Goal: Information Seeking & Learning: Learn about a topic

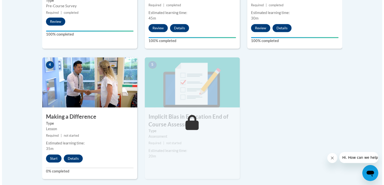
scroll to position [250, 0]
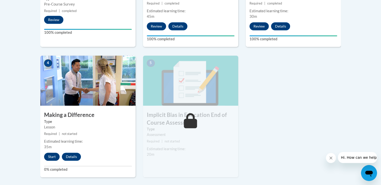
click at [50, 157] on button "Start" at bounding box center [52, 157] width 16 height 8
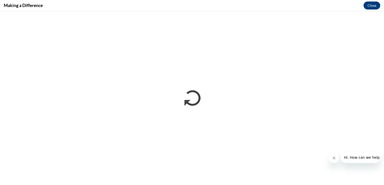
scroll to position [0, 0]
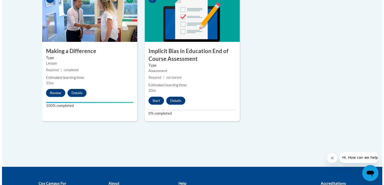
scroll to position [319, 0]
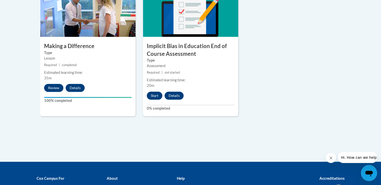
click at [158, 98] on button "Start" at bounding box center [155, 96] width 16 height 8
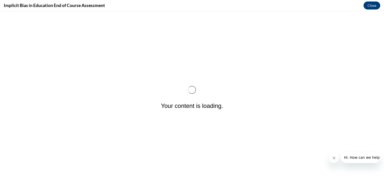
scroll to position [0, 0]
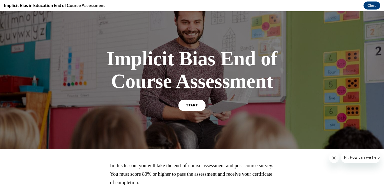
click at [183, 100] on link "START" at bounding box center [191, 106] width 27 height 12
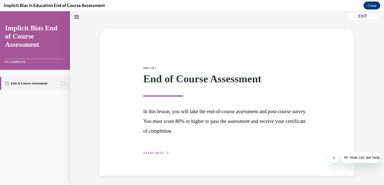
scroll to position [16, 0]
click at [151, 151] on span "START QUIZ" at bounding box center [153, 153] width 21 height 4
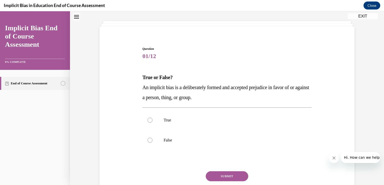
scroll to position [23, 0]
click at [150, 121] on div at bounding box center [150, 120] width 5 height 5
click at [150, 121] on input "True" at bounding box center [150, 120] width 5 height 5
radio input "true"
click at [219, 178] on button "SUBMIT" at bounding box center [227, 177] width 43 height 10
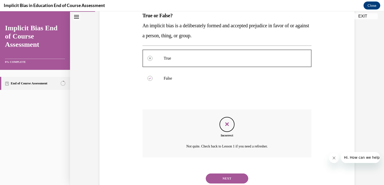
scroll to position [101, 0]
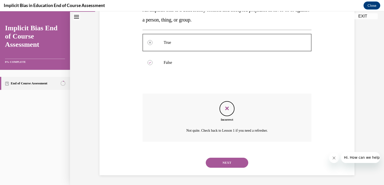
click at [238, 162] on button "NEXT" at bounding box center [227, 163] width 43 height 10
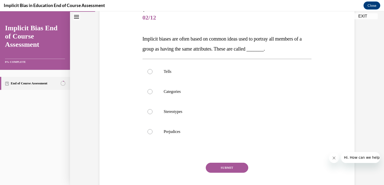
scroll to position [62, 0]
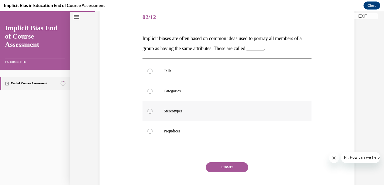
click at [149, 111] on div at bounding box center [150, 111] width 5 height 5
click at [149, 111] on input "Stereotypes" at bounding box center [150, 111] width 5 height 5
radio input "true"
click at [218, 167] on button "SUBMIT" at bounding box center [227, 167] width 43 height 10
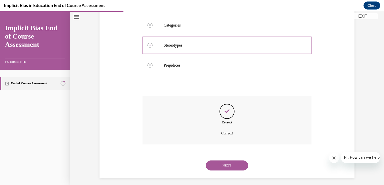
scroll to position [131, 0]
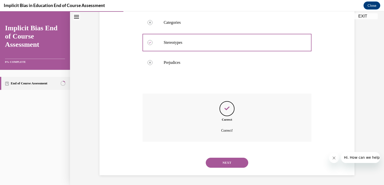
click at [224, 163] on button "NEXT" at bounding box center [227, 163] width 43 height 10
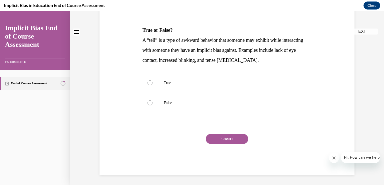
scroll to position [0, 0]
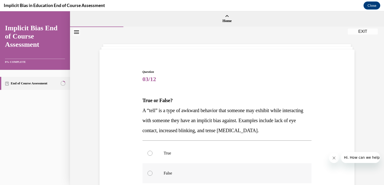
click at [148, 173] on div at bounding box center [150, 173] width 5 height 5
click at [148, 173] on input "False" at bounding box center [150, 173] width 5 height 5
radio input "true"
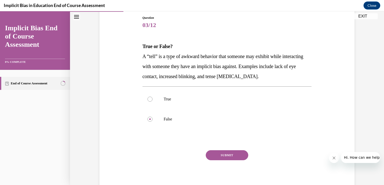
click at [227, 155] on button "SUBMIT" at bounding box center [227, 155] width 43 height 10
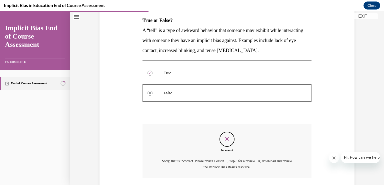
scroll to position [117, 0]
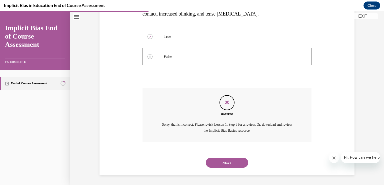
click at [235, 164] on button "NEXT" at bounding box center [227, 163] width 43 height 10
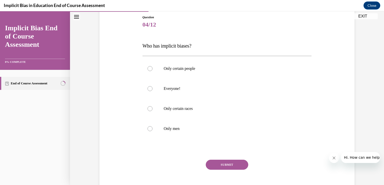
scroll to position [55, 0]
click at [148, 91] on label "Everyone!" at bounding box center [227, 88] width 169 height 20
click at [148, 91] on input "Everyone!" at bounding box center [150, 88] width 5 height 5
radio input "true"
click at [217, 164] on button "SUBMIT" at bounding box center [227, 164] width 43 height 10
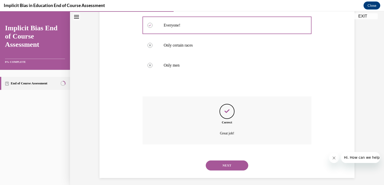
scroll to position [121, 0]
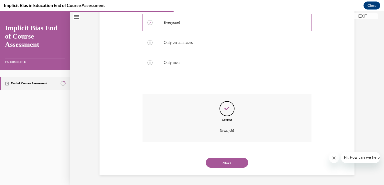
click at [221, 163] on button "NEXT" at bounding box center [227, 163] width 43 height 10
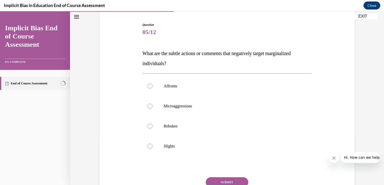
scroll to position [48, 0]
click at [152, 107] on label "Microaggressions" at bounding box center [227, 105] width 169 height 20
click at [152, 107] on input "Microaggressions" at bounding box center [150, 105] width 5 height 5
radio input "true"
click at [220, 178] on button "SUBMIT" at bounding box center [227, 181] width 43 height 10
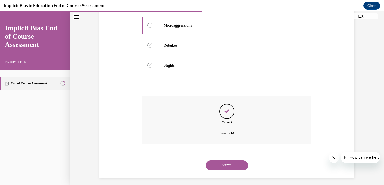
scroll to position [131, 0]
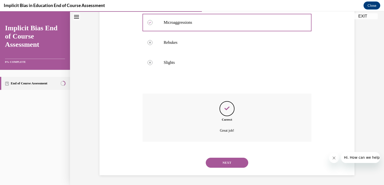
click at [216, 162] on button "NEXT" at bounding box center [227, 163] width 43 height 10
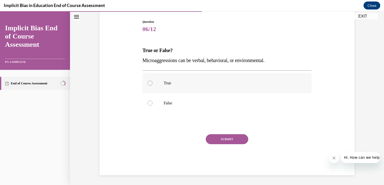
click at [151, 85] on label "True" at bounding box center [227, 83] width 169 height 20
click at [151, 85] on input "True" at bounding box center [150, 83] width 5 height 5
radio input "true"
click at [217, 139] on button "SUBMIT" at bounding box center [227, 139] width 43 height 10
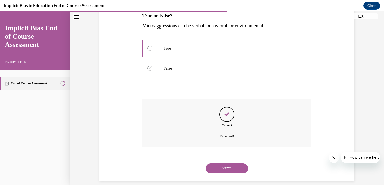
scroll to position [91, 0]
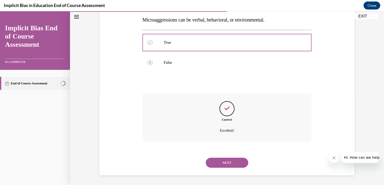
click at [221, 164] on button "NEXT" at bounding box center [227, 163] width 43 height 10
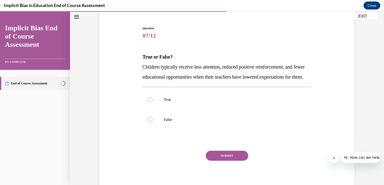
scroll to position [47, 0]
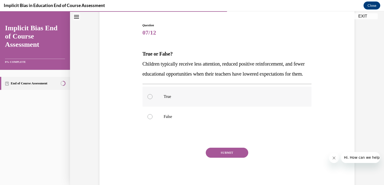
click at [179, 103] on label "True" at bounding box center [227, 97] width 169 height 20
click at [153, 99] on input "True" at bounding box center [150, 96] width 5 height 5
radio input "true"
click at [219, 158] on button "SUBMIT" at bounding box center [227, 153] width 43 height 10
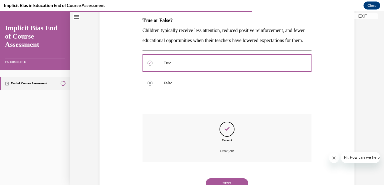
scroll to position [111, 0]
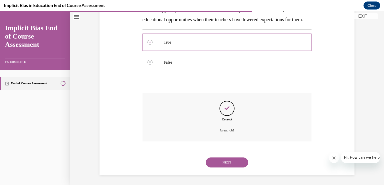
click at [219, 160] on button "NEXT" at bounding box center [227, 162] width 43 height 10
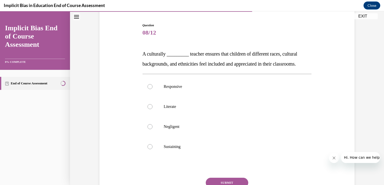
scroll to position [47, 0]
click at [152, 88] on label "Responsive" at bounding box center [227, 86] width 169 height 20
click at [152, 88] on input "Responsive" at bounding box center [150, 86] width 5 height 5
radio input "true"
click at [219, 181] on button "SUBMIT" at bounding box center [227, 182] width 43 height 10
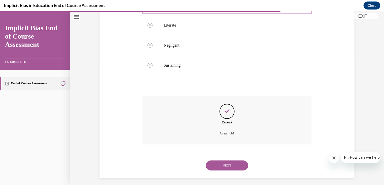
scroll to position [131, 0]
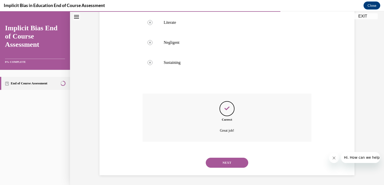
click at [225, 163] on button "NEXT" at bounding box center [227, 163] width 43 height 10
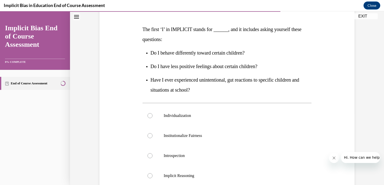
scroll to position [71, 0]
click at [205, 152] on label "Introspection" at bounding box center [227, 156] width 169 height 20
click at [153, 153] on input "Introspection" at bounding box center [150, 155] width 5 height 5
radio input "true"
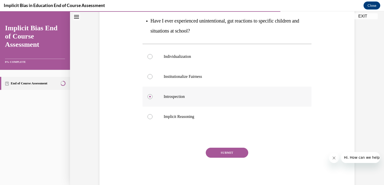
scroll to position [132, 0]
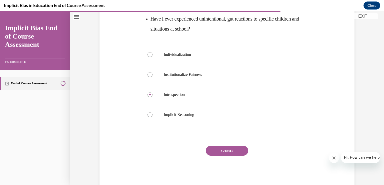
click at [231, 146] on button "SUBMIT" at bounding box center [227, 151] width 43 height 10
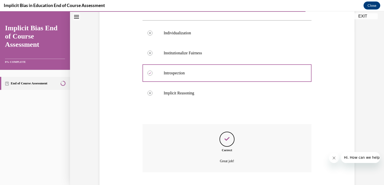
scroll to position [184, 0]
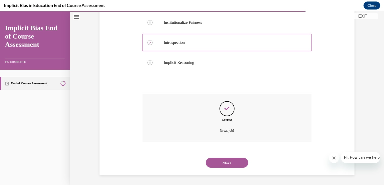
click at [224, 162] on button "NEXT" at bounding box center [227, 163] width 43 height 10
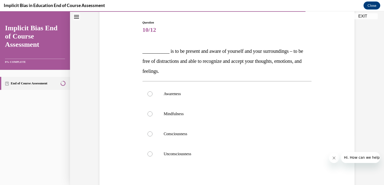
scroll to position [50, 0]
click at [166, 119] on label "Mindfulness" at bounding box center [227, 114] width 169 height 20
click at [153, 116] on input "Mindfulness" at bounding box center [150, 113] width 5 height 5
radio input "true"
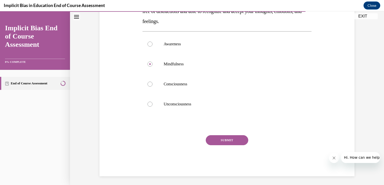
click at [230, 142] on button "SUBMIT" at bounding box center [227, 140] width 43 height 10
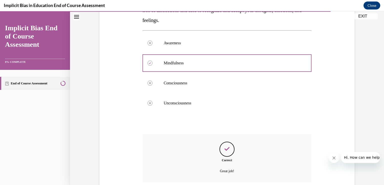
scroll to position [141, 0]
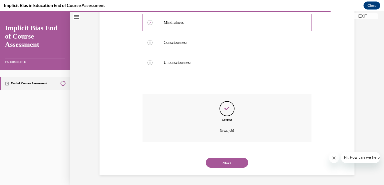
click at [212, 165] on button "NEXT" at bounding box center [227, 163] width 43 height 10
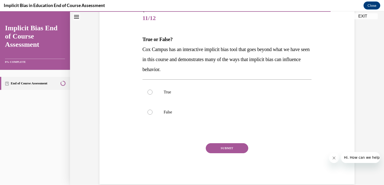
scroll to position [62, 0]
click at [155, 88] on label "True" at bounding box center [227, 92] width 169 height 20
click at [153, 89] on input "True" at bounding box center [150, 91] width 5 height 5
radio input "true"
click at [222, 146] on button "SUBMIT" at bounding box center [227, 148] width 43 height 10
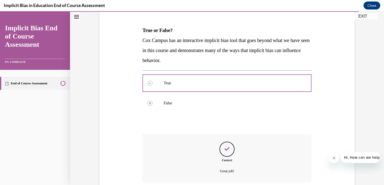
scroll to position [111, 0]
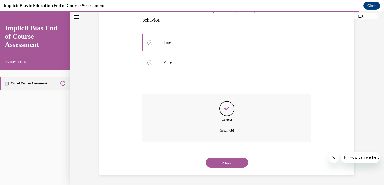
click at [221, 162] on button "NEXT" at bounding box center [227, 163] width 43 height 10
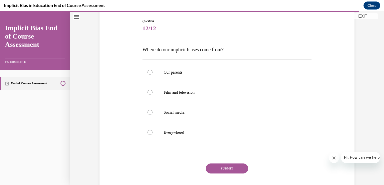
scroll to position [57, 0]
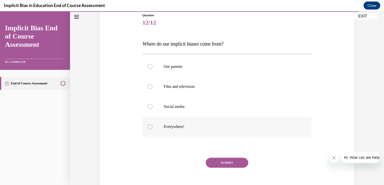
click at [186, 131] on label "Everywhere!" at bounding box center [227, 127] width 169 height 20
click at [153, 129] on input "Everywhere!" at bounding box center [150, 126] width 5 height 5
radio input "true"
click at [214, 164] on button "SUBMIT" at bounding box center [227, 163] width 43 height 10
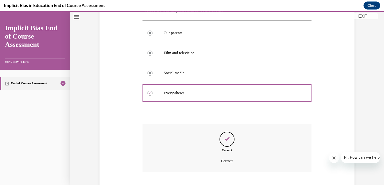
scroll to position [121, 0]
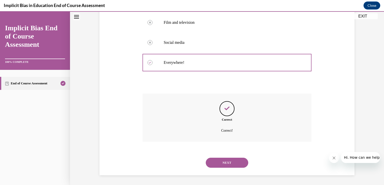
click at [214, 164] on button "NEXT" at bounding box center [227, 163] width 43 height 10
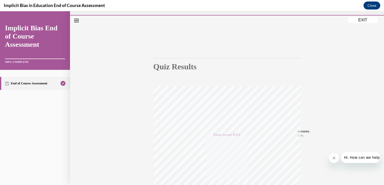
scroll to position [12, 0]
click at [359, 21] on button "EXIT" at bounding box center [363, 20] width 30 height 6
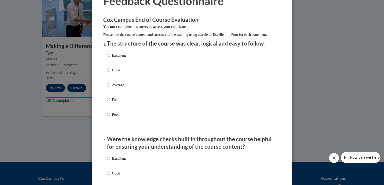
scroll to position [36, 0]
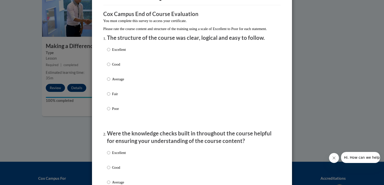
click at [112, 52] on p "Excellent" at bounding box center [119, 50] width 14 height 6
click at [110, 52] on input "Excellent" at bounding box center [108, 50] width 3 height 6
radio input "true"
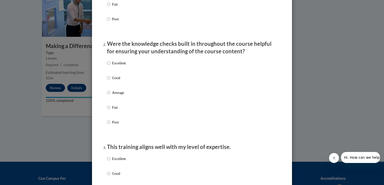
scroll to position [127, 0]
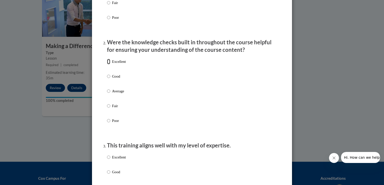
click at [108, 64] on input "Excellent" at bounding box center [108, 62] width 3 height 6
radio input "true"
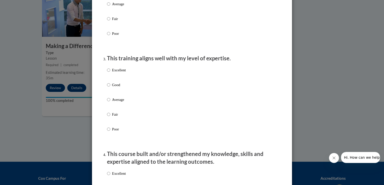
scroll to position [214, 0]
click at [107, 72] on input "Excellent" at bounding box center [108, 70] width 3 height 6
radio input "true"
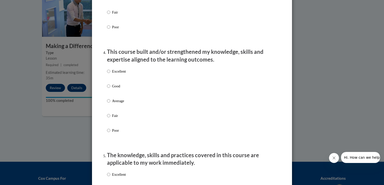
scroll to position [317, 0]
click at [107, 73] on input "Excellent" at bounding box center [108, 71] width 3 height 6
radio input "true"
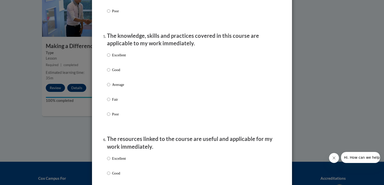
scroll to position [436, 0]
click at [107, 57] on input "Excellent" at bounding box center [108, 55] width 3 height 6
radio input "true"
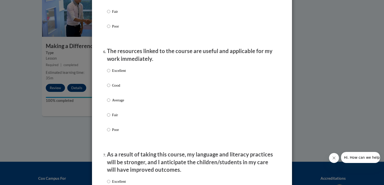
scroll to position [523, 0]
click at [107, 73] on input "Excellent" at bounding box center [108, 70] width 3 height 6
radio input "true"
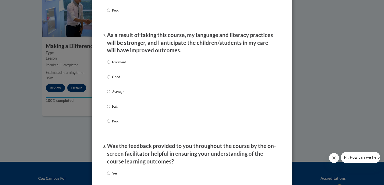
scroll to position [644, 0]
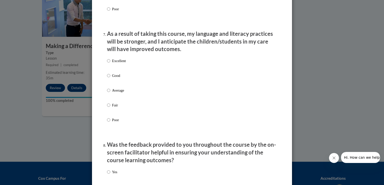
click at [107, 64] on input "Excellent" at bounding box center [108, 61] width 3 height 6
radio input "true"
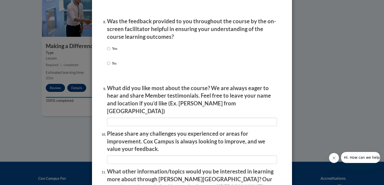
scroll to position [768, 0]
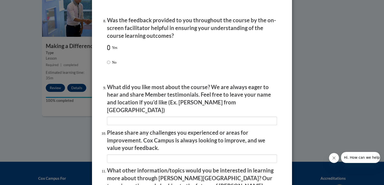
click at [108, 50] on input "Yes" at bounding box center [108, 48] width 3 height 6
radio input "true"
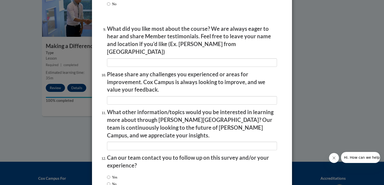
scroll to position [827, 0]
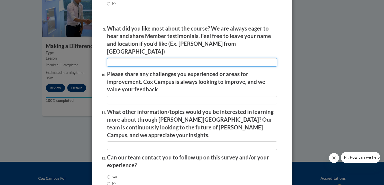
click at [114, 61] on input "textbox" at bounding box center [192, 62] width 170 height 9
type input "t"
type input "e"
type input "Everythin"
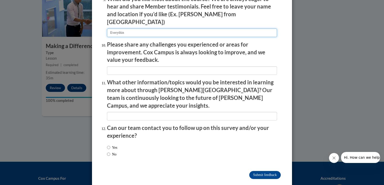
scroll to position [857, 0]
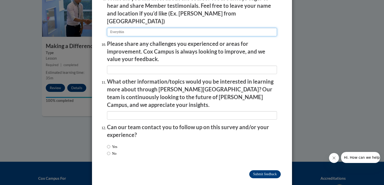
click at [269, 170] on input "Submit feedback" at bounding box center [265, 174] width 32 height 8
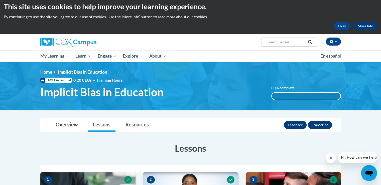
scroll to position [0, 0]
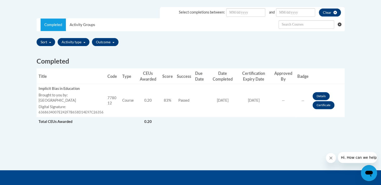
scroll to position [148, 0]
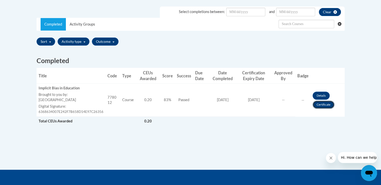
click at [325, 105] on link "Certificate" at bounding box center [323, 105] width 22 height 8
click at [321, 105] on link "Certificate" at bounding box center [323, 105] width 22 height 8
click at [324, 105] on link "Certificate" at bounding box center [323, 105] width 22 height 8
click at [321, 106] on link "Certificate" at bounding box center [323, 105] width 22 height 8
click at [318, 97] on link "Details" at bounding box center [320, 96] width 17 height 8
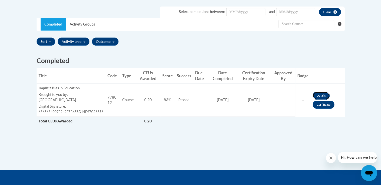
click at [321, 94] on link "Details" at bounding box center [320, 96] width 17 height 8
click at [321, 93] on link "Details" at bounding box center [320, 96] width 17 height 8
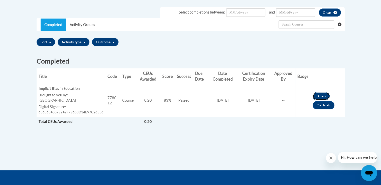
scroll to position [148, 0]
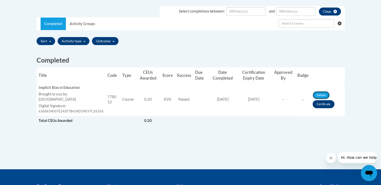
click at [321, 103] on link "Certificate" at bounding box center [323, 104] width 22 height 8
